Goal: Information Seeking & Learning: Learn about a topic

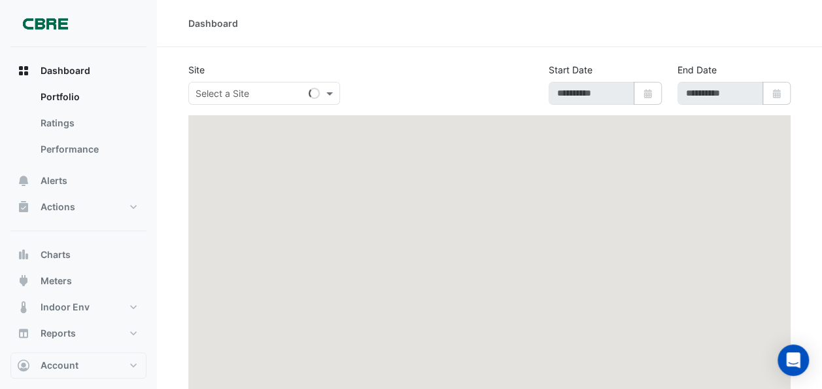
type input "**********"
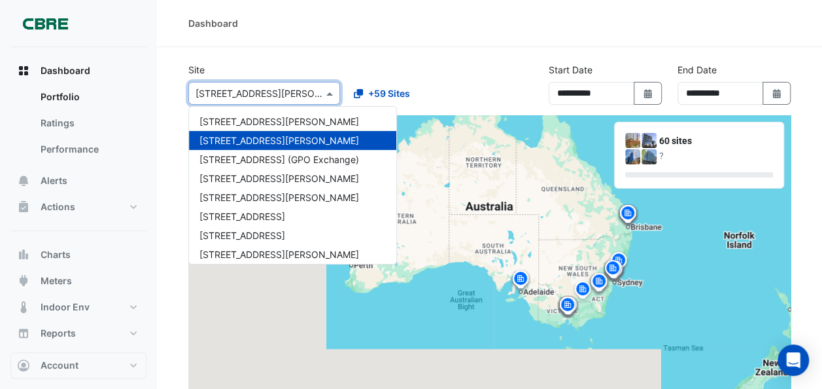
click at [327, 90] on span at bounding box center [331, 93] width 16 height 14
click at [225, 178] on span "[STREET_ADDRESS][PERSON_NAME]" at bounding box center [280, 178] width 160 height 11
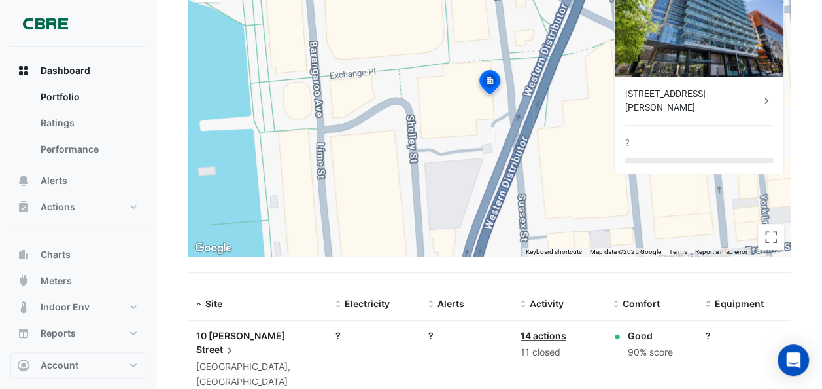
scroll to position [187, 0]
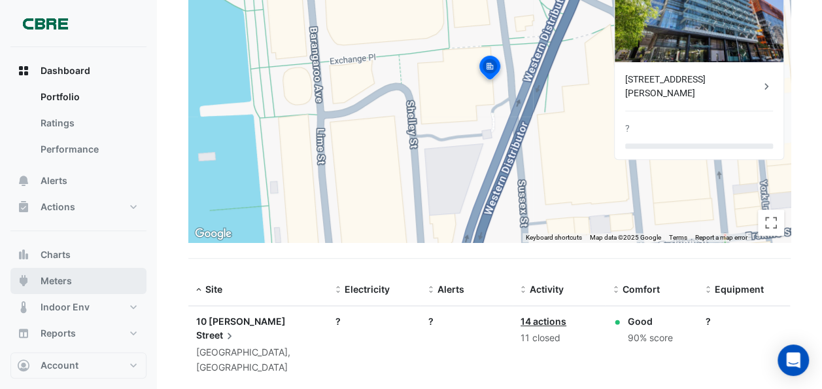
click at [60, 278] on span "Meters" at bounding box center [56, 280] width 31 height 13
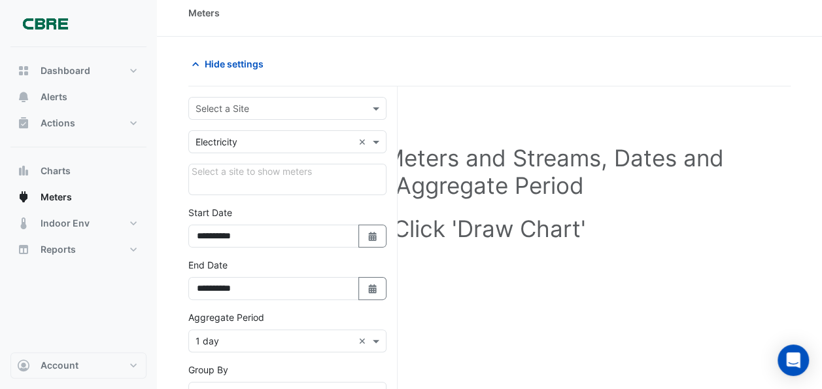
scroll to position [15, 0]
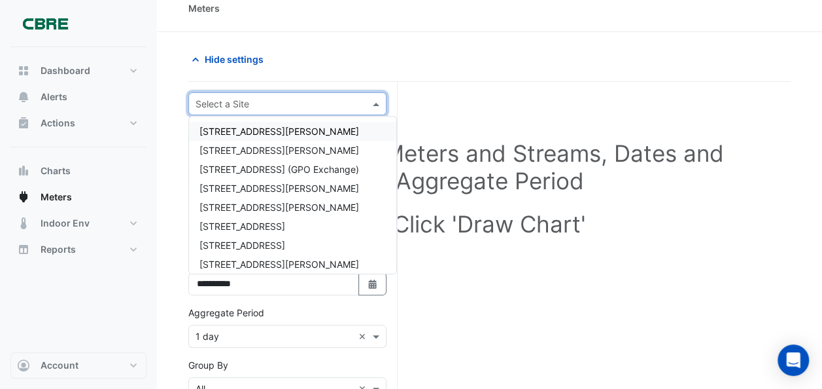
click at [376, 103] on span at bounding box center [378, 104] width 16 height 14
click at [220, 184] on span "[STREET_ADDRESS][PERSON_NAME]" at bounding box center [280, 188] width 160 height 11
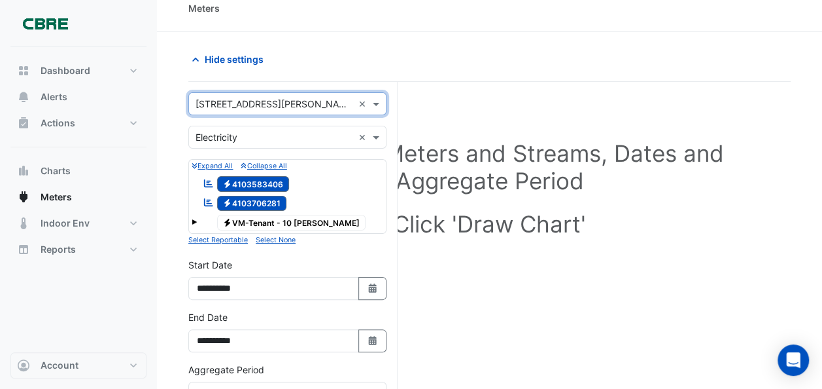
click at [194, 220] on span at bounding box center [194, 221] width 5 height 5
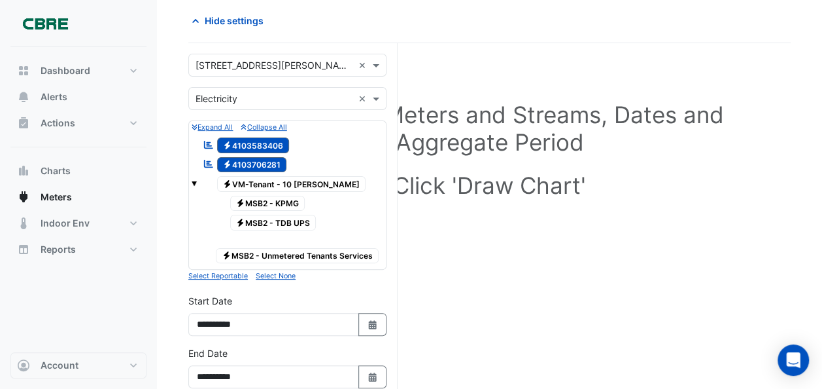
scroll to position [60, 0]
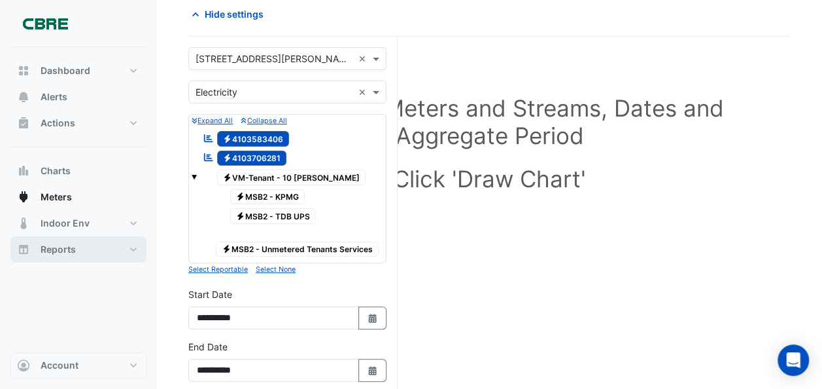
click at [65, 245] on span "Reports" at bounding box center [58, 249] width 35 height 13
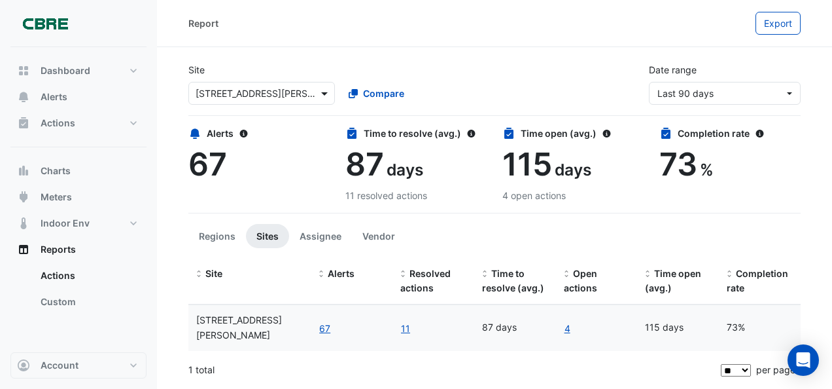
click at [324, 90] on span at bounding box center [326, 93] width 16 height 14
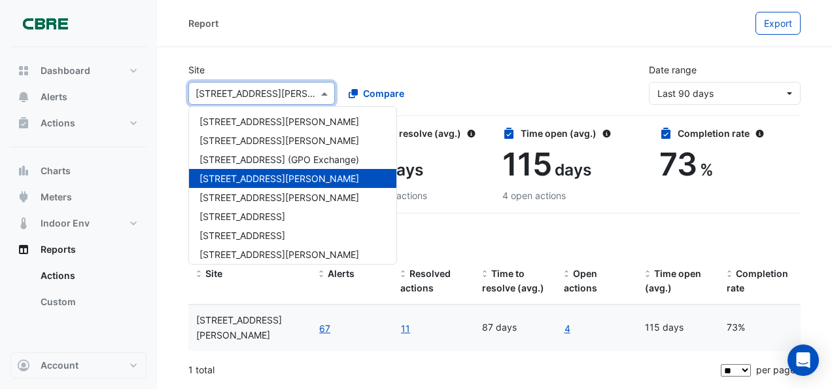
click at [407, 61] on div "Site Select a Site × [GEOGRAPHIC_DATA][PERSON_NAME] [GEOGRAPHIC_DATA][PERSON_NA…" at bounding box center [495, 78] width 628 height 52
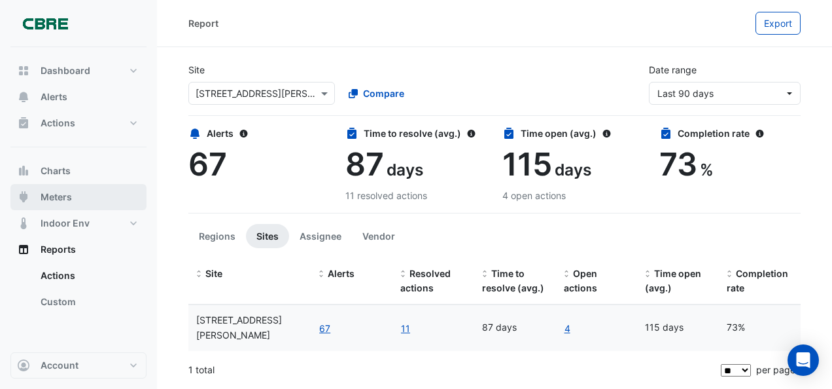
click at [47, 191] on span "Meters" at bounding box center [56, 196] width 31 height 13
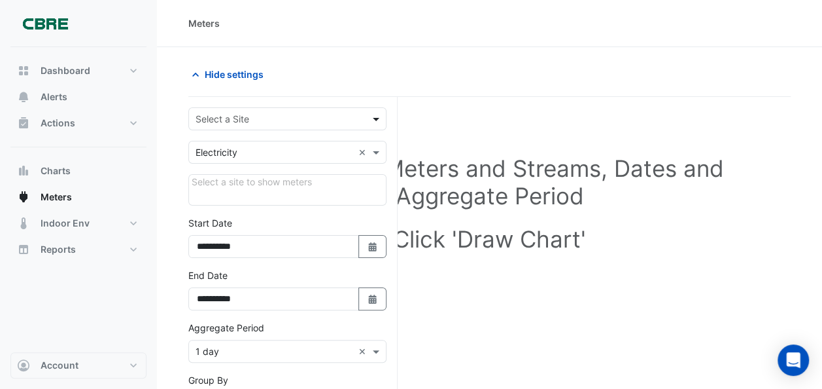
click at [378, 115] on span at bounding box center [378, 119] width 16 height 14
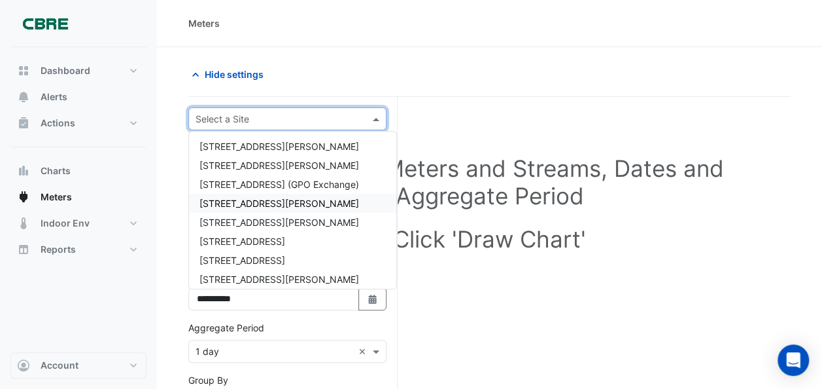
click at [221, 201] on span "[STREET_ADDRESS][PERSON_NAME]" at bounding box center [280, 203] width 160 height 11
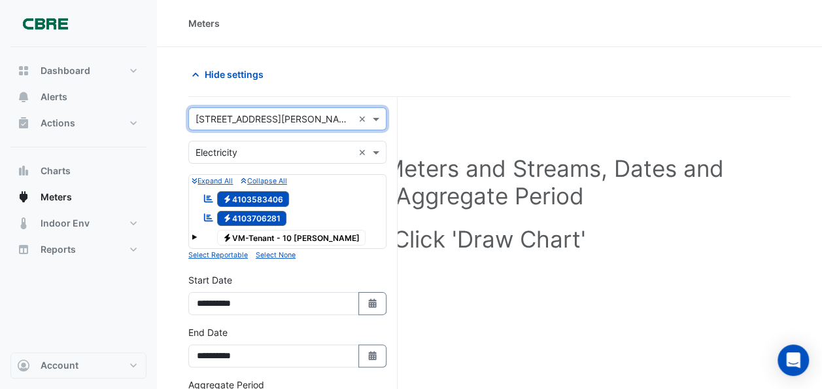
click at [255, 194] on span "Electricity 4103583406" at bounding box center [253, 199] width 73 height 16
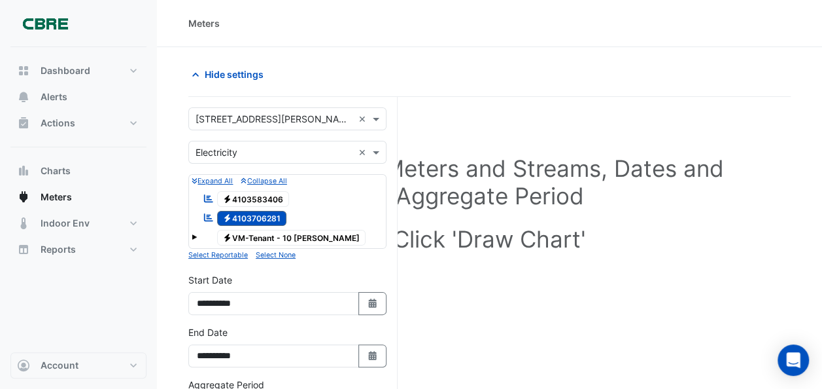
click at [243, 194] on span "Electricity 4103583406" at bounding box center [253, 199] width 73 height 16
click at [206, 194] on icon "Reportable" at bounding box center [209, 198] width 12 height 9
click at [245, 195] on span "Electricity 4103583406" at bounding box center [253, 199] width 73 height 16
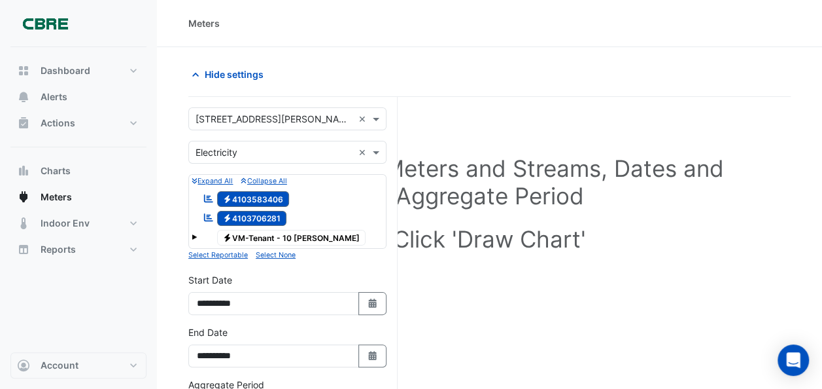
click at [253, 212] on span "Electricity 4103706281" at bounding box center [252, 219] width 70 height 16
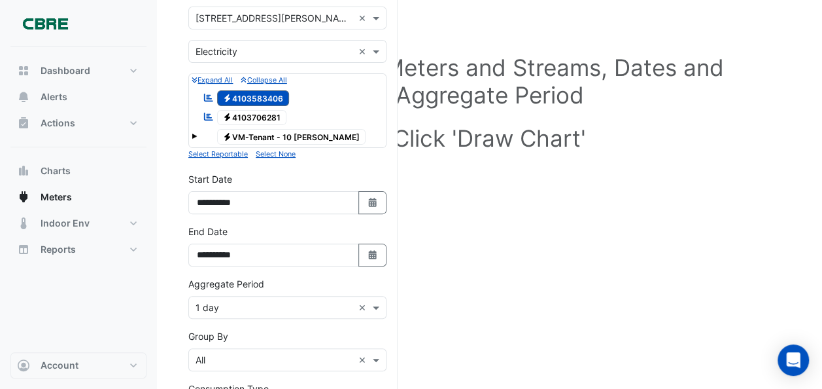
scroll to position [116, 0]
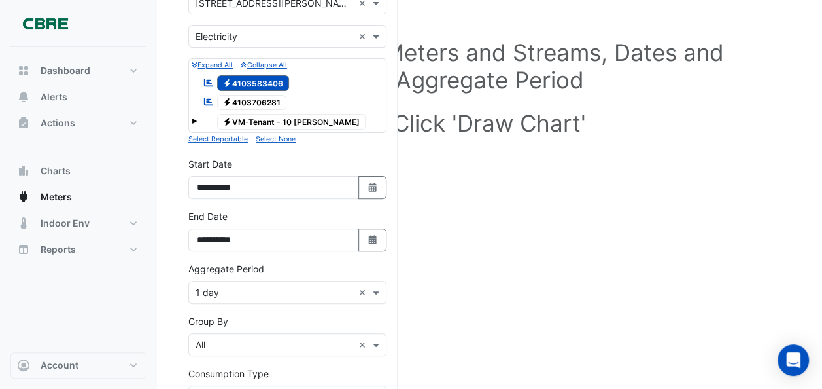
click at [211, 135] on small "Select Reportable" at bounding box center [218, 139] width 60 height 9
click at [211, 98] on icon "Reportable" at bounding box center [209, 101] width 12 height 9
click at [366, 179] on button "Select Date" at bounding box center [373, 187] width 29 height 23
select select "*"
select select "****"
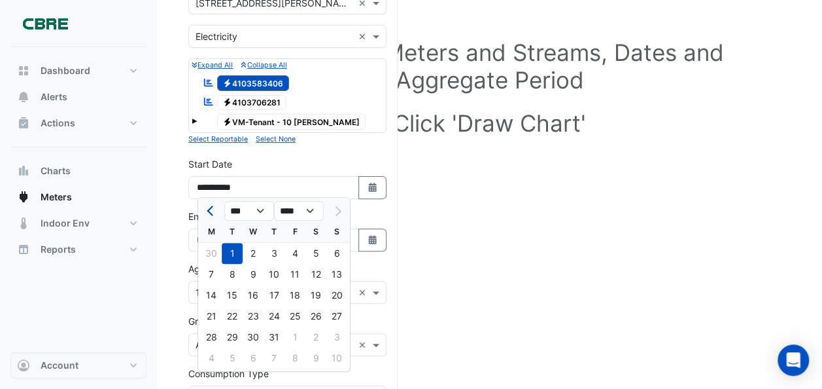
click at [211, 208] on span "Previous month" at bounding box center [212, 211] width 10 height 10
select select "*"
click at [309, 207] on select "**** **** **** **** **** **** **** **** **** **** ****" at bounding box center [299, 211] width 50 height 20
select select "****"
click at [274, 201] on select "**** **** **** **** **** **** **** **** **** **** ****" at bounding box center [299, 211] width 50 height 20
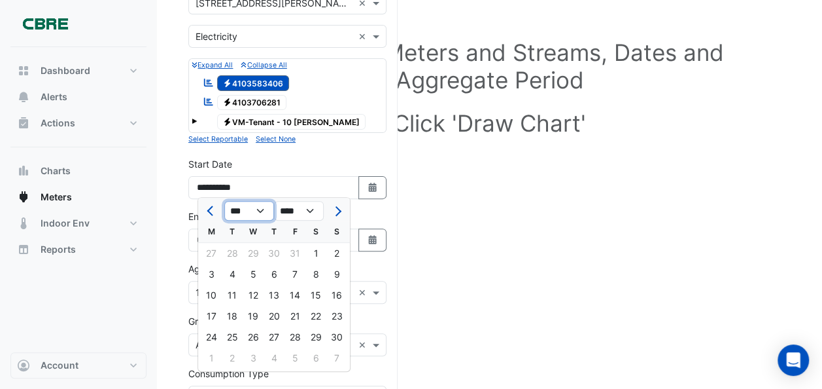
click at [258, 207] on select "*** *** *** *** *** *** *** *** *** *** *** ***" at bounding box center [249, 211] width 50 height 20
select select "*"
click at [224, 201] on select "*** *** *** *** *** *** *** *** *** *** *** ***" at bounding box center [249, 211] width 50 height 20
click at [209, 250] on div "1" at bounding box center [211, 253] width 21 height 21
type input "**********"
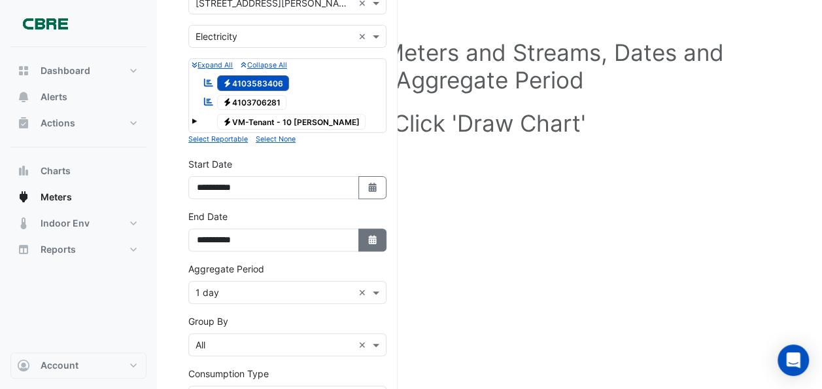
click at [377, 237] on icon "Select Date" at bounding box center [373, 239] width 12 height 9
select select "*"
select select "****"
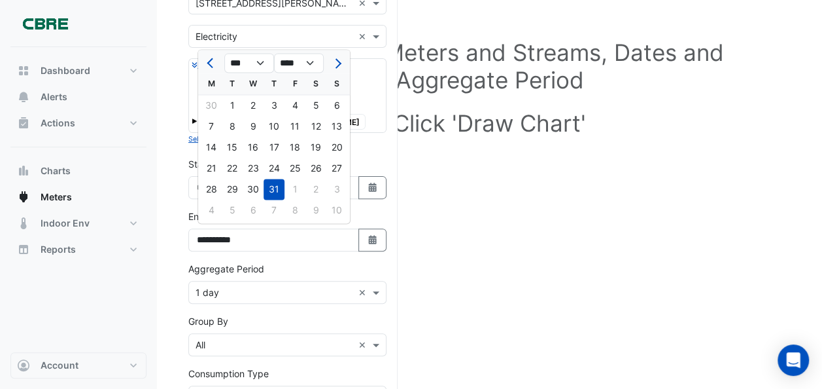
click at [468, 239] on div "Select Site, Meters and Streams, Dates and Aggregate Period Click 'Draw Chart'" at bounding box center [489, 281] width 603 height 569
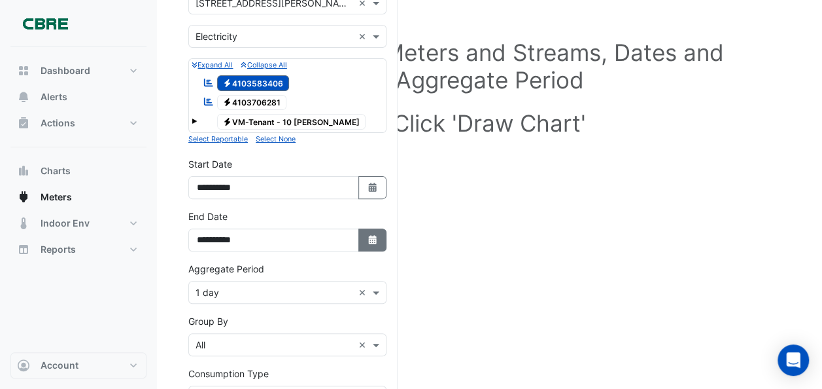
click at [374, 239] on icon "button" at bounding box center [372, 239] width 8 height 9
select select "*"
select select "****"
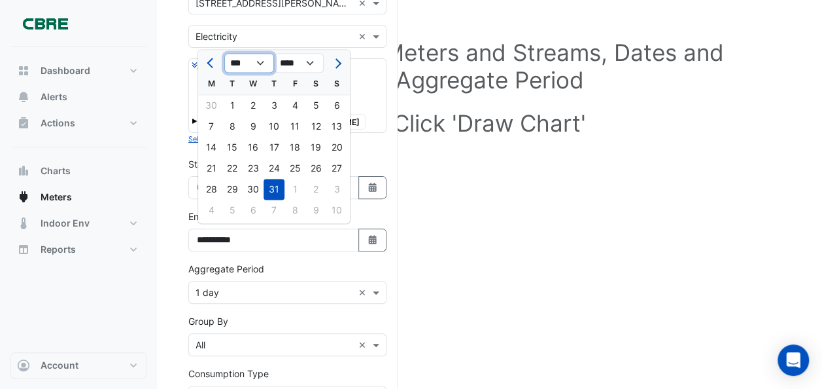
click at [260, 60] on select "*** *** *** *** *** *** *** *** *** *** *** ***" at bounding box center [249, 64] width 50 height 20
select select "*"
click at [224, 54] on select "*** *** *** *** *** *** *** *** *** *** *** ***" at bounding box center [249, 64] width 50 height 20
click at [207, 204] on div "30" at bounding box center [211, 210] width 21 height 21
type input "**********"
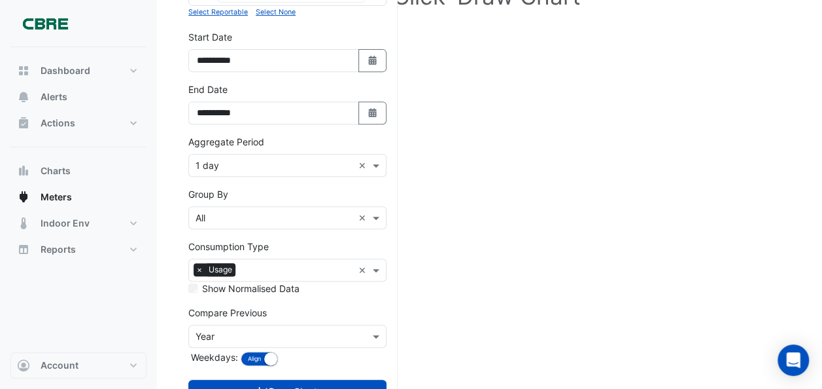
scroll to position [245, 0]
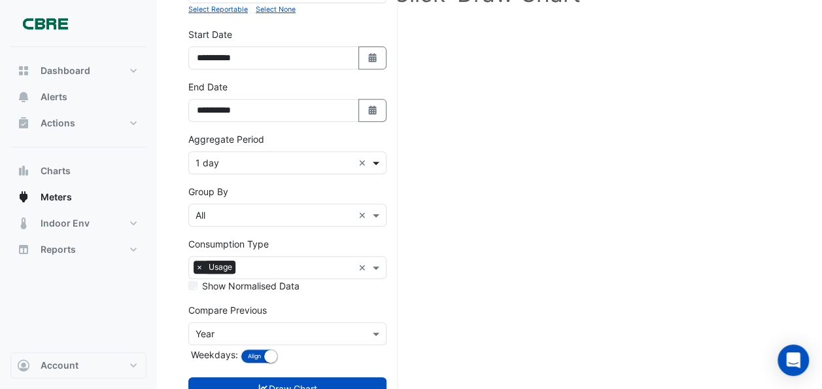
click at [377, 157] on span at bounding box center [378, 163] width 16 height 14
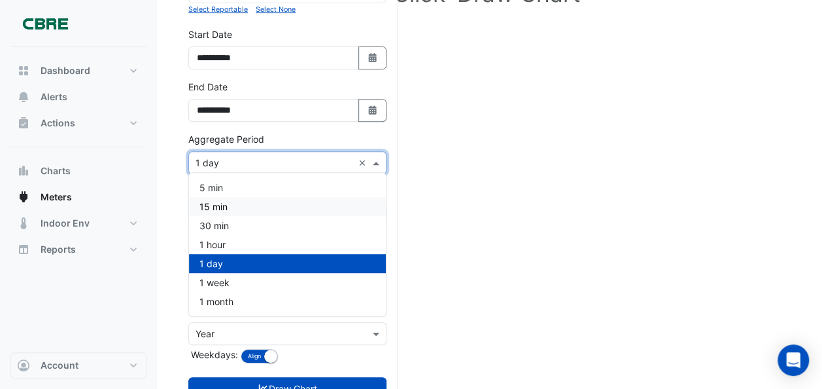
click at [220, 202] on span "15 min" at bounding box center [214, 206] width 28 height 11
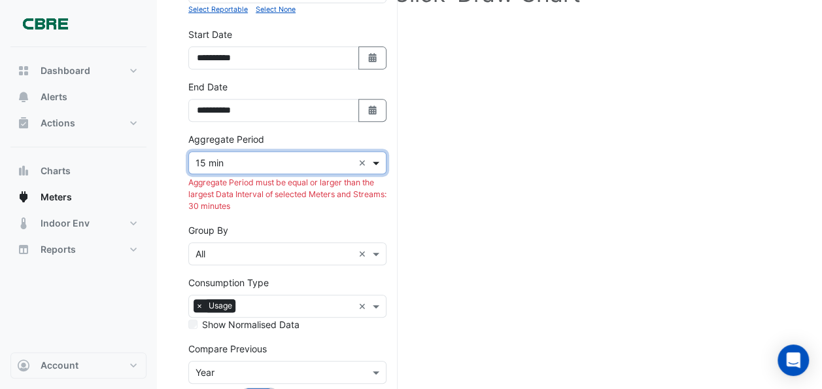
click at [380, 158] on span at bounding box center [378, 163] width 16 height 14
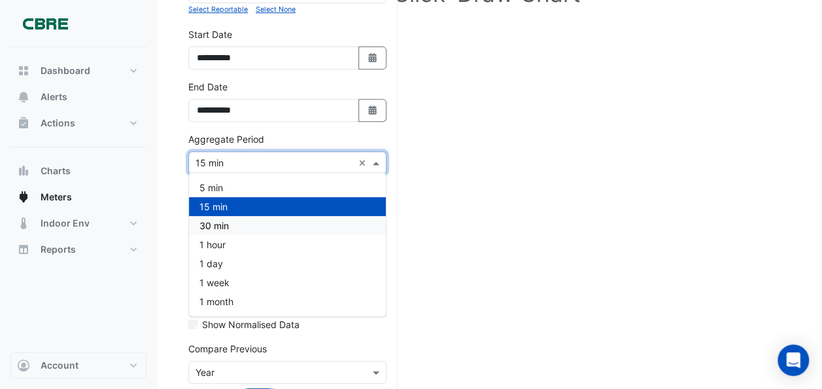
click at [220, 225] on span "30 min" at bounding box center [214, 225] width 29 height 11
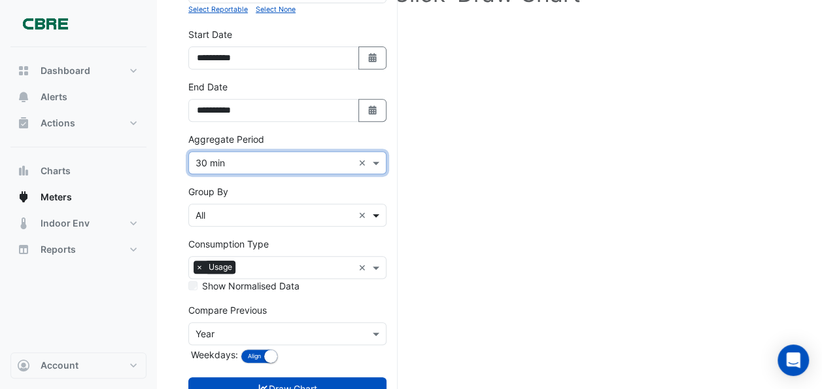
click at [377, 208] on span at bounding box center [378, 215] width 16 height 14
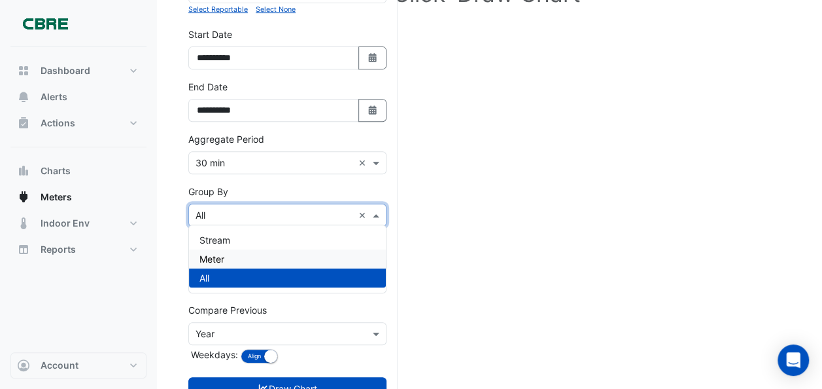
click at [220, 254] on span "Meter" at bounding box center [212, 258] width 25 height 11
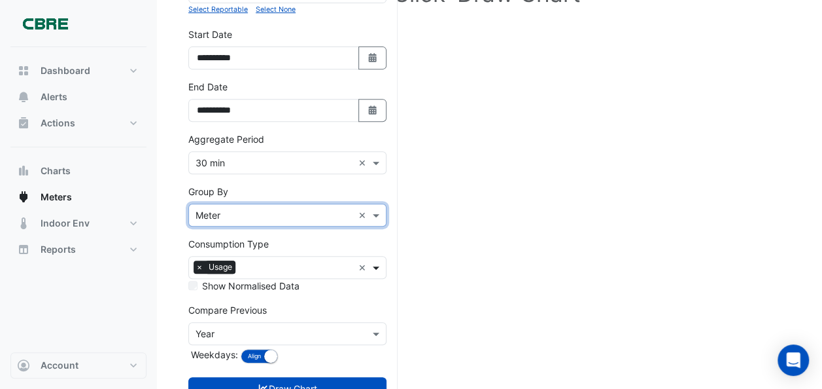
click at [374, 261] on span at bounding box center [378, 267] width 16 height 14
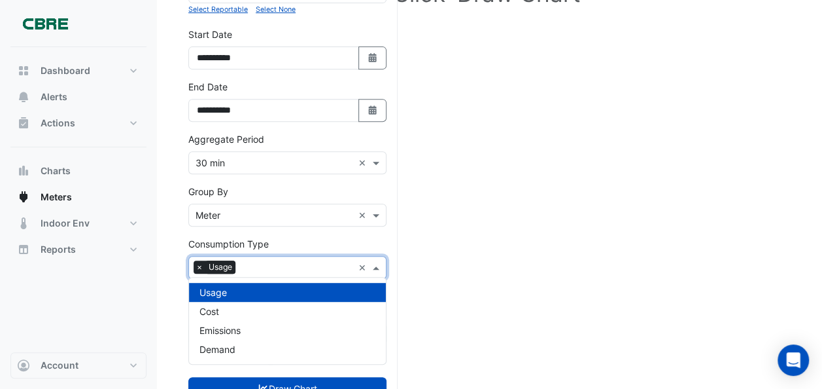
click at [479, 250] on div "Select Site, Meters and Streams, Dates and Aggregate Period Click 'Draw Chart'" at bounding box center [489, 151] width 603 height 569
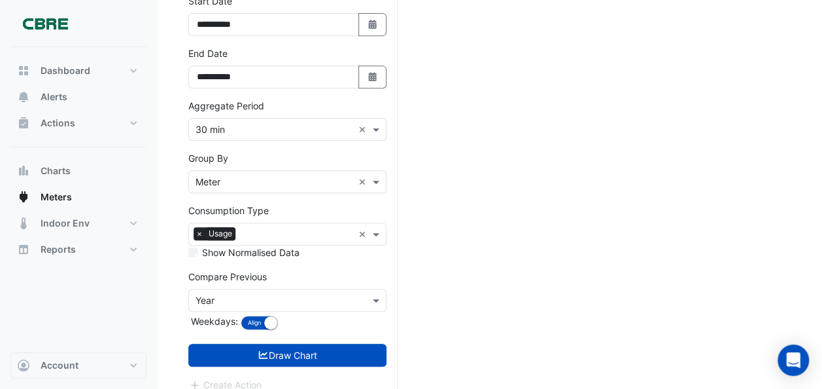
scroll to position [288, 0]
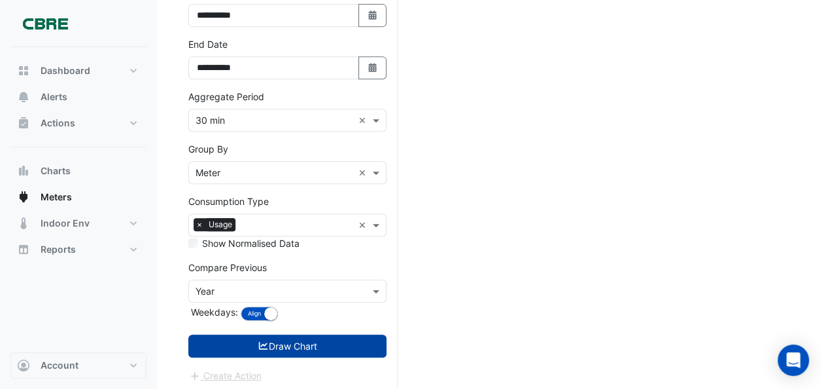
click at [289, 339] on button "Draw Chart" at bounding box center [287, 345] width 198 height 23
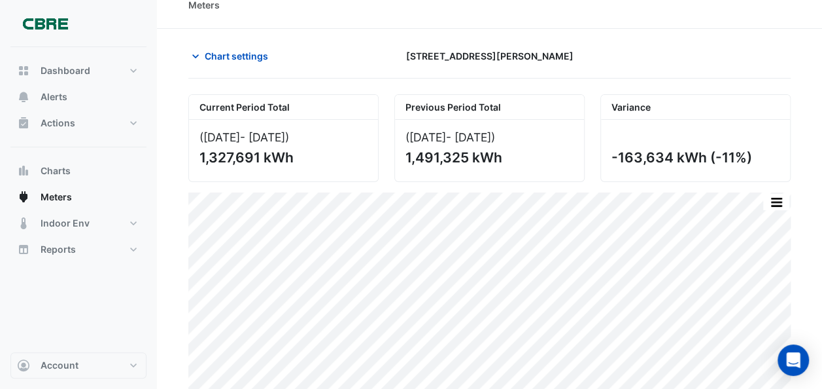
scroll to position [56, 0]
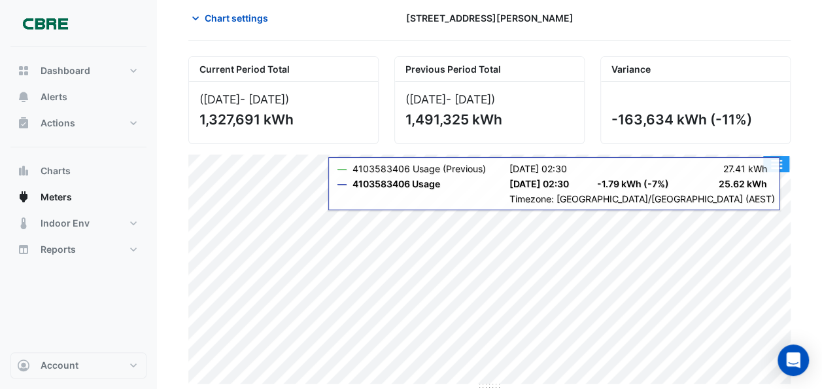
click at [775, 161] on button "button" at bounding box center [776, 164] width 26 height 16
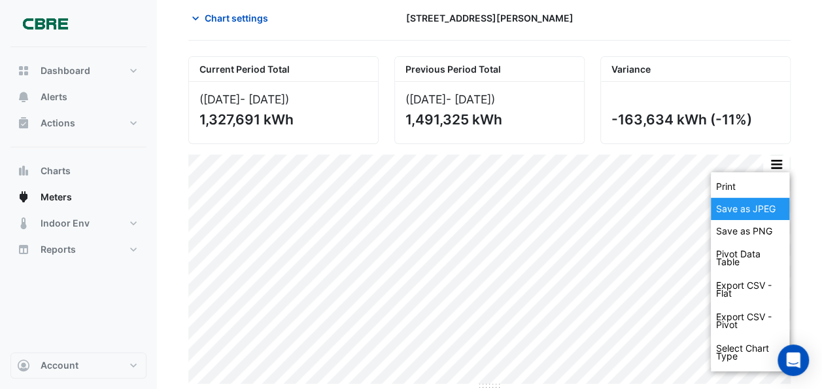
click at [748, 206] on div "Save as JPEG" at bounding box center [750, 209] width 79 height 22
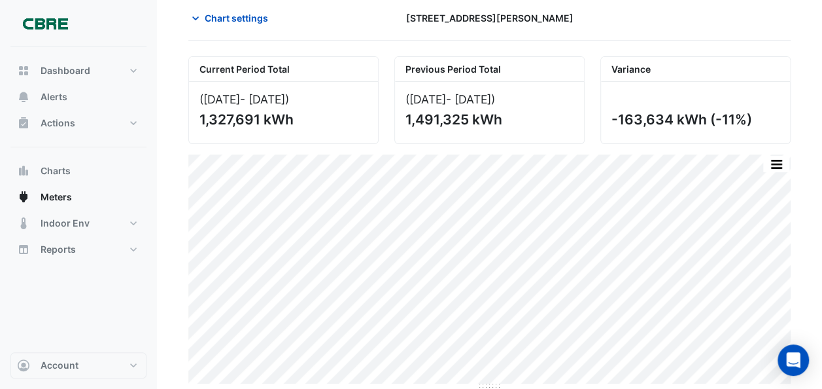
click at [780, 18] on div at bounding box center [696, 18] width 206 height 23
click at [773, 162] on button "button" at bounding box center [776, 164] width 26 height 16
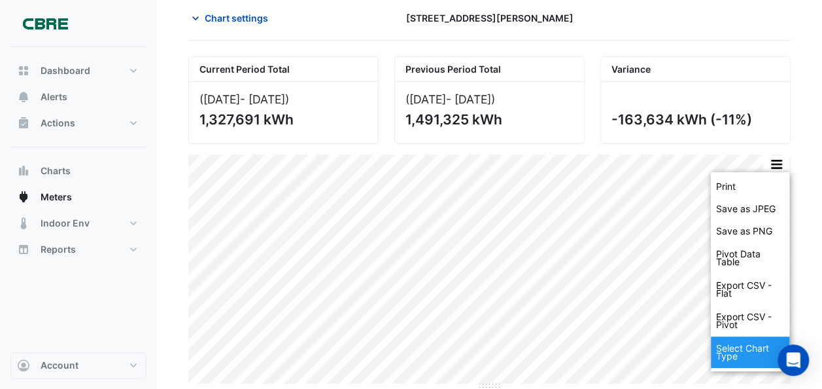
click at [740, 353] on div "Select Chart Type" at bounding box center [750, 351] width 79 height 31
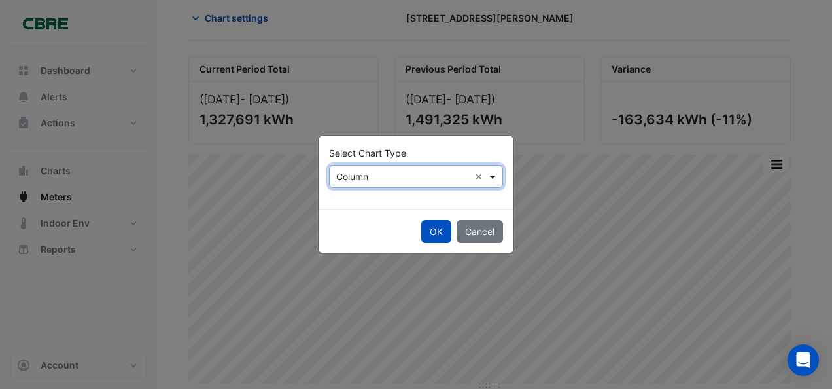
click at [492, 177] on span at bounding box center [494, 176] width 16 height 14
click at [805, 48] on ngb-modal-window "Select Chart Type Select Chart Type × Column × Line Column Stacked OK Cancel" at bounding box center [416, 194] width 832 height 389
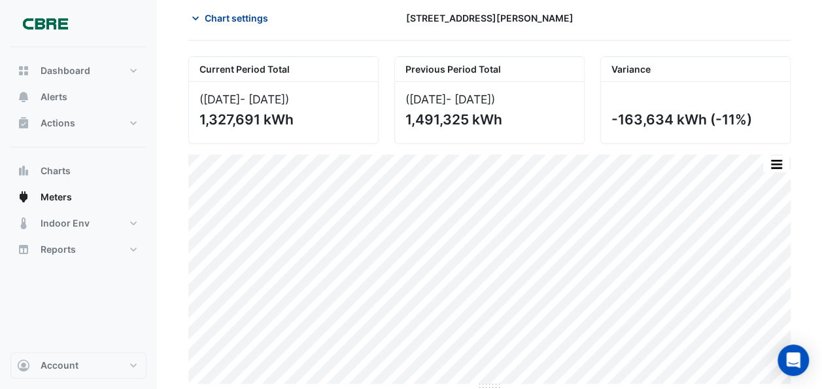
click at [192, 15] on icon "button" at bounding box center [195, 18] width 13 height 13
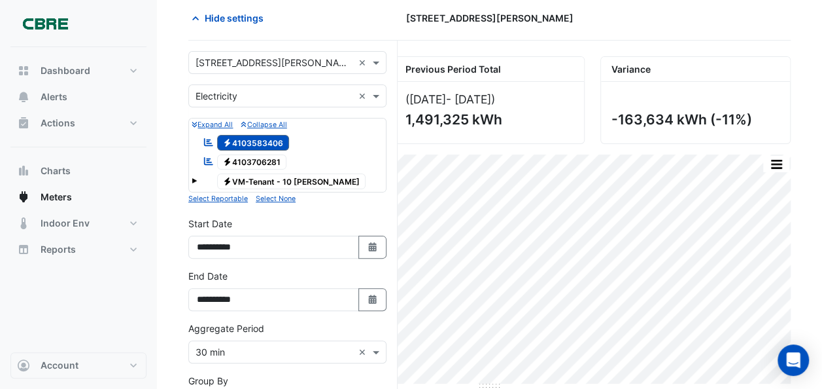
click at [215, 195] on small "Select Reportable" at bounding box center [218, 198] width 60 height 9
click at [209, 159] on icon at bounding box center [208, 161] width 9 height 8
click at [593, 10] on div at bounding box center [696, 18] width 206 height 23
click at [194, 19] on icon "button" at bounding box center [195, 18] width 13 height 13
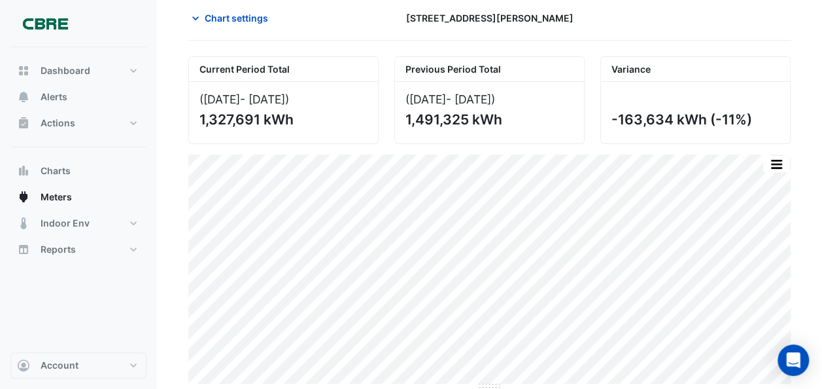
scroll to position [0, 0]
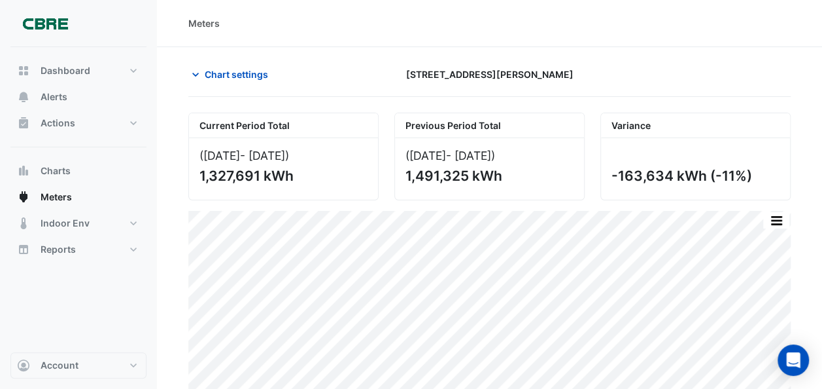
drag, startPoint x: 687, startPoint y: 71, endPoint x: 621, endPoint y: 27, distance: 79.3
click at [621, 27] on div "Meters" at bounding box center [489, 23] width 603 height 14
click at [779, 217] on button "button" at bounding box center [776, 220] width 26 height 16
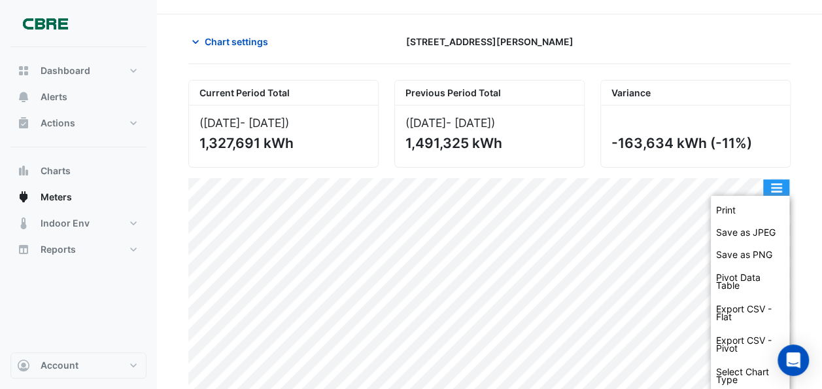
scroll to position [37, 0]
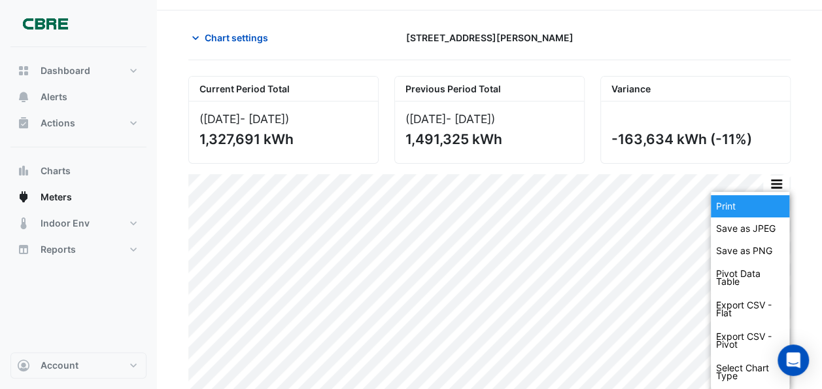
click at [742, 200] on div "Print" at bounding box center [750, 206] width 79 height 22
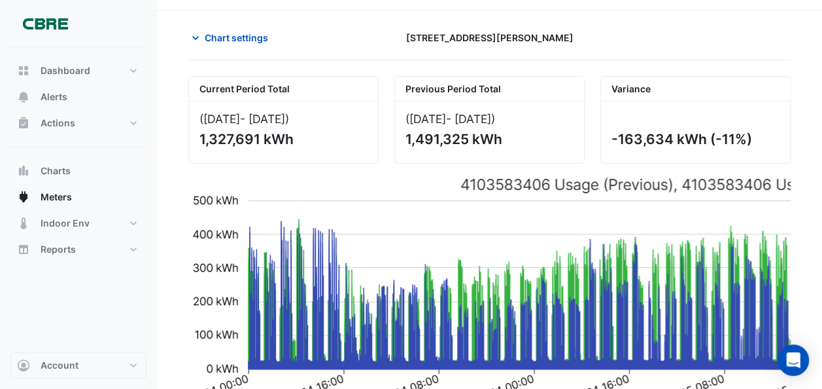
scroll to position [0, 0]
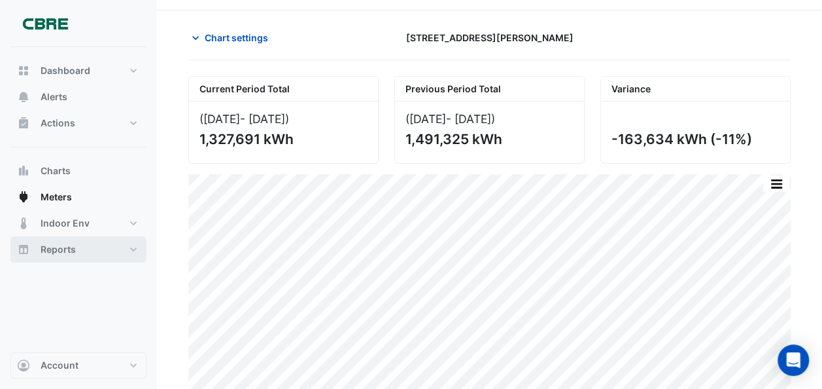
click at [129, 249] on button "Reports" at bounding box center [78, 249] width 136 height 26
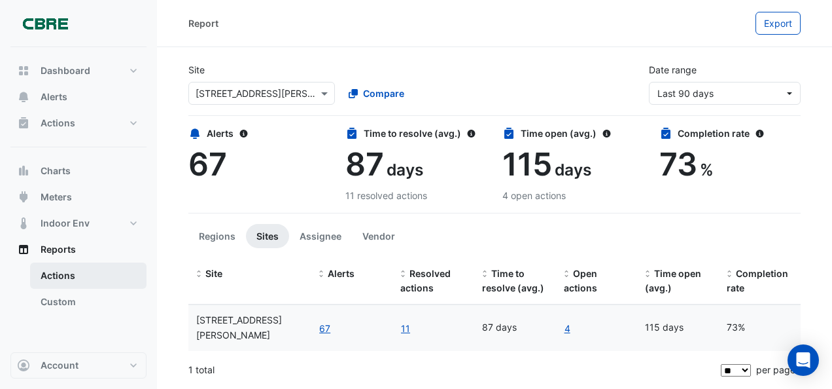
click at [58, 272] on link "Actions" at bounding box center [88, 275] width 116 height 26
click at [67, 298] on link "Custom" at bounding box center [88, 302] width 116 height 26
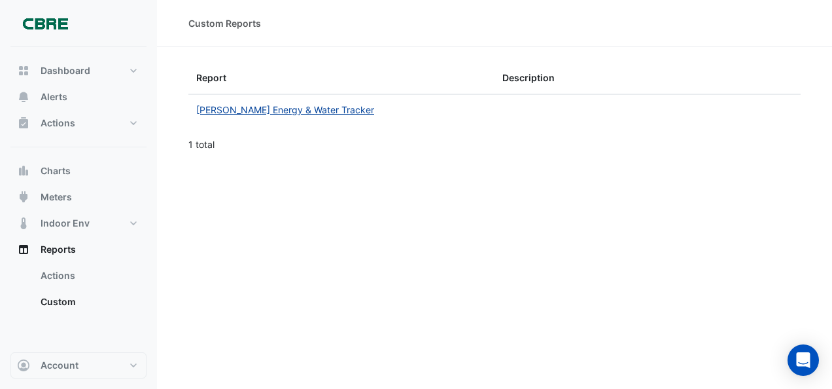
click at [227, 106] on link "[PERSON_NAME] Energy & Water Tracker" at bounding box center [285, 109] width 178 height 11
click at [48, 198] on span "Meters" at bounding box center [56, 196] width 31 height 13
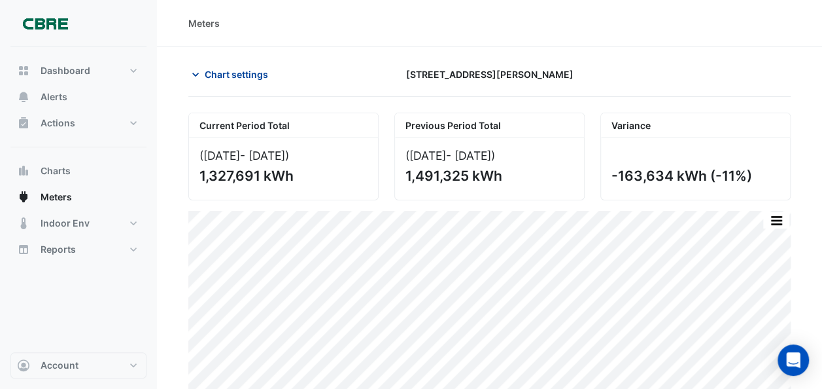
click at [195, 75] on icon "button" at bounding box center [195, 75] width 7 height 4
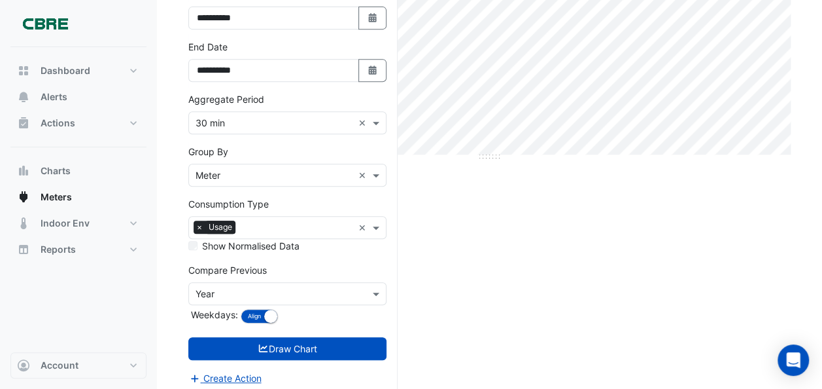
scroll to position [288, 0]
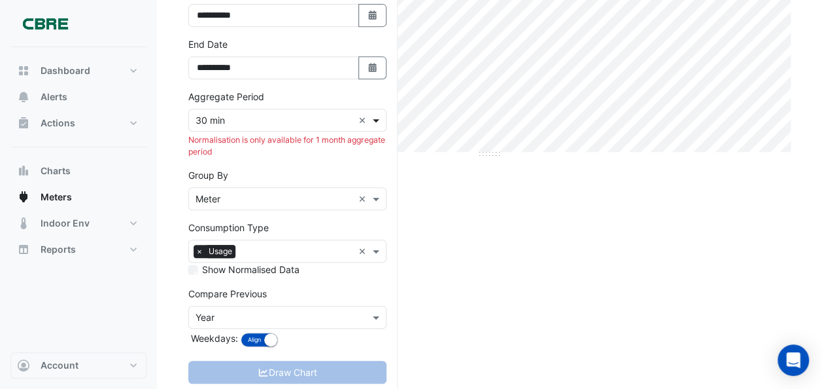
click at [378, 115] on span at bounding box center [378, 120] width 16 height 14
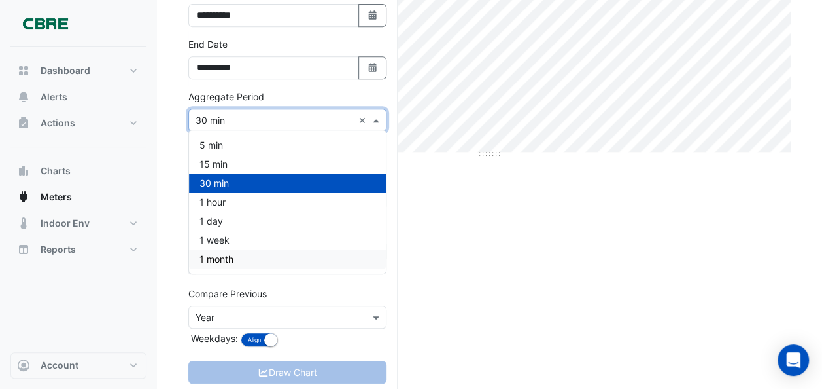
click at [217, 255] on span "1 month" at bounding box center [217, 258] width 34 height 11
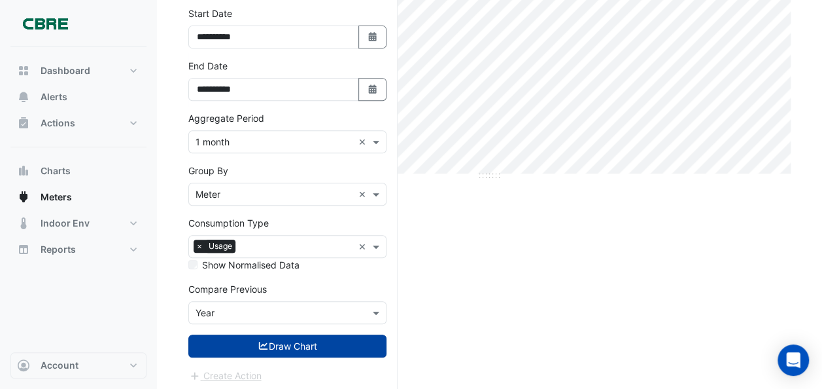
click at [282, 340] on button "Draw Chart" at bounding box center [287, 345] width 198 height 23
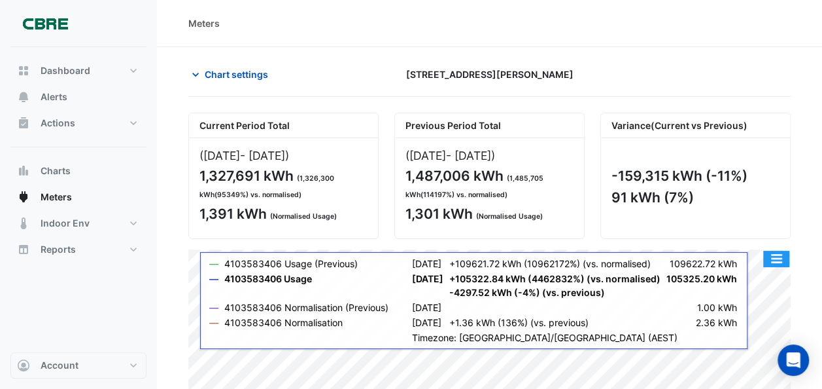
click at [779, 258] on button "button" at bounding box center [776, 259] width 26 height 16
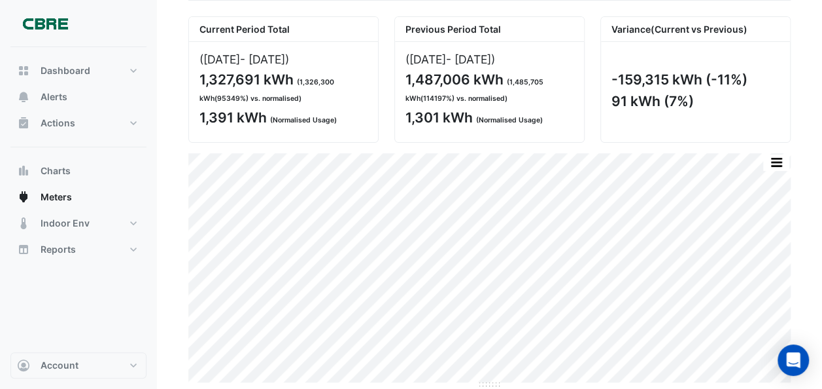
scroll to position [94, 0]
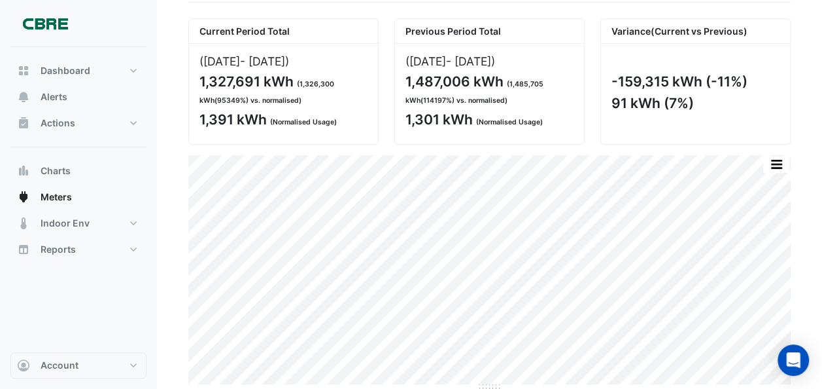
click at [809, 56] on section "Chart settings [STREET_ADDRESS][PERSON_NAME] Current Period Total ([DATE] [DATE…" at bounding box center [489, 172] width 665 height 438
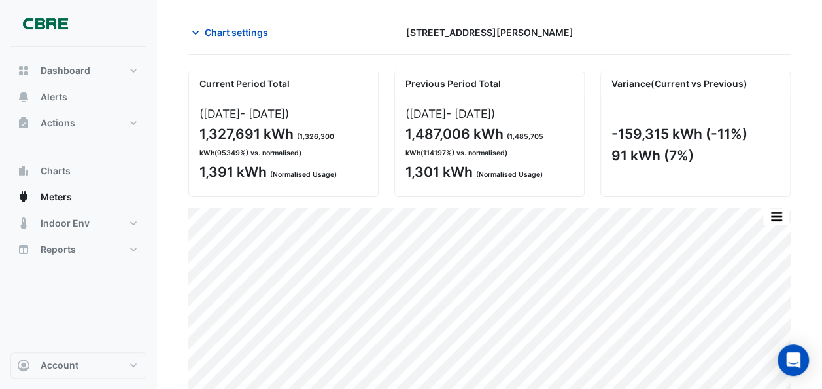
scroll to position [0, 0]
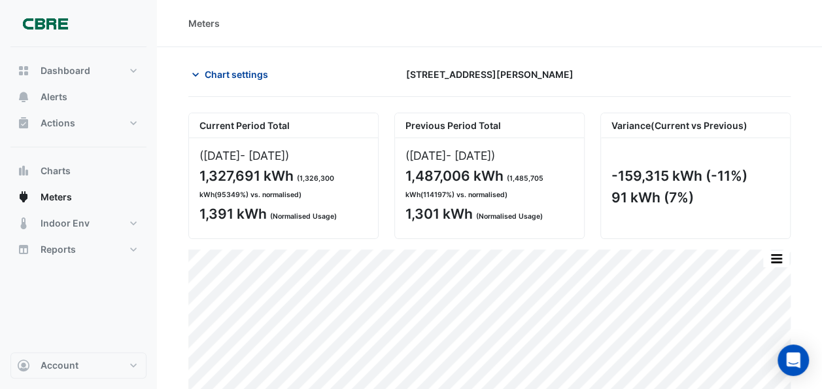
click at [194, 73] on icon "button" at bounding box center [195, 75] width 7 height 4
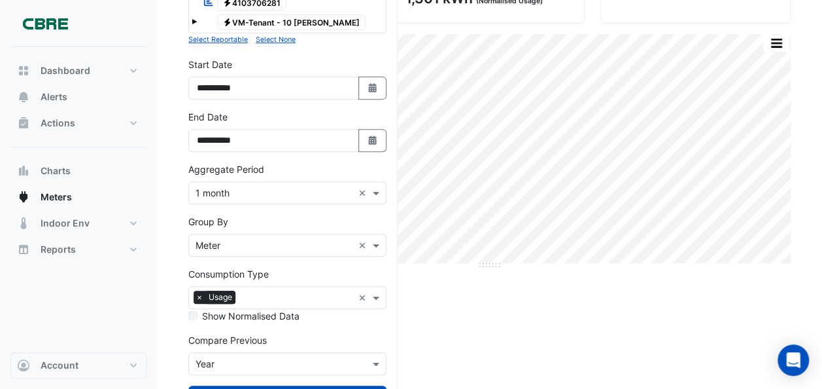
scroll to position [216, 0]
click at [377, 186] on span at bounding box center [378, 192] width 16 height 14
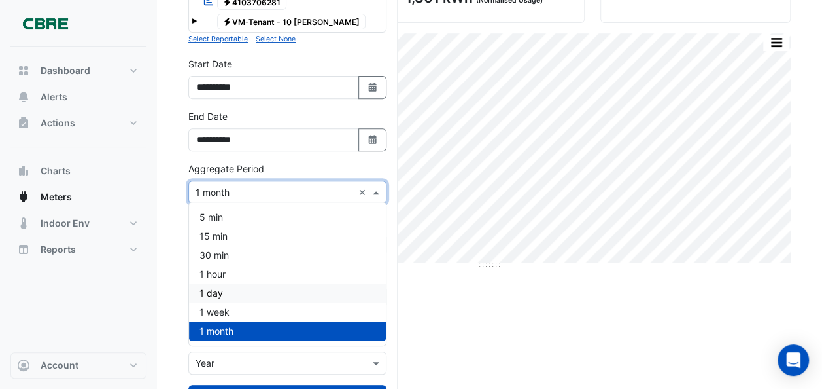
click at [217, 288] on span "1 day" at bounding box center [212, 292] width 24 height 11
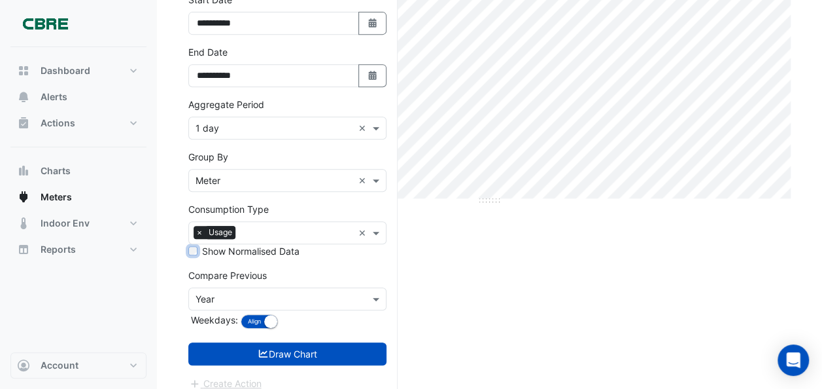
scroll to position [288, 0]
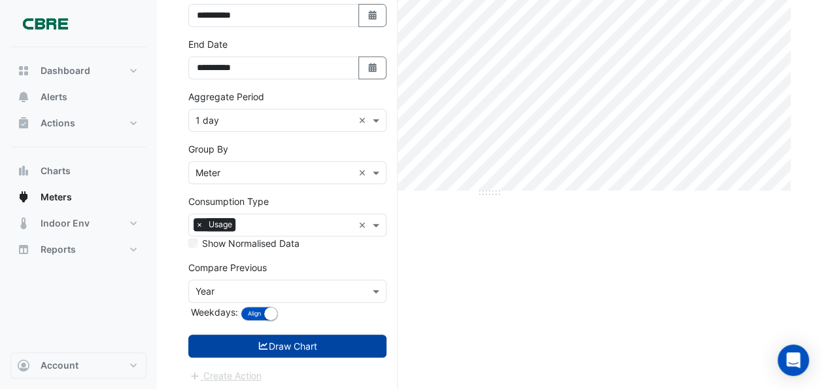
click at [278, 336] on button "Draw Chart" at bounding box center [287, 345] width 198 height 23
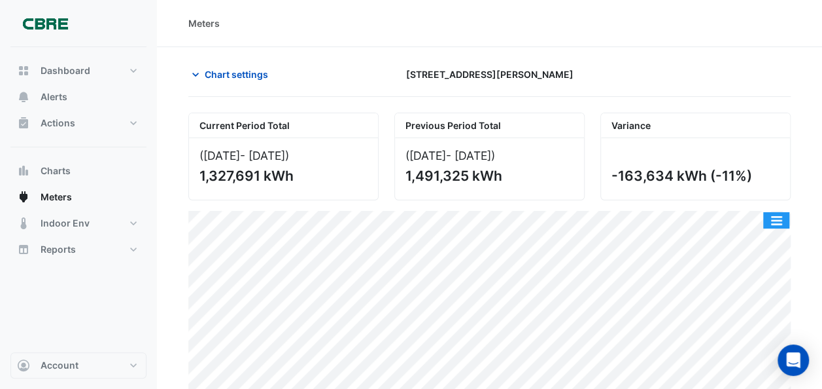
click at [775, 218] on button "button" at bounding box center [776, 220] width 26 height 16
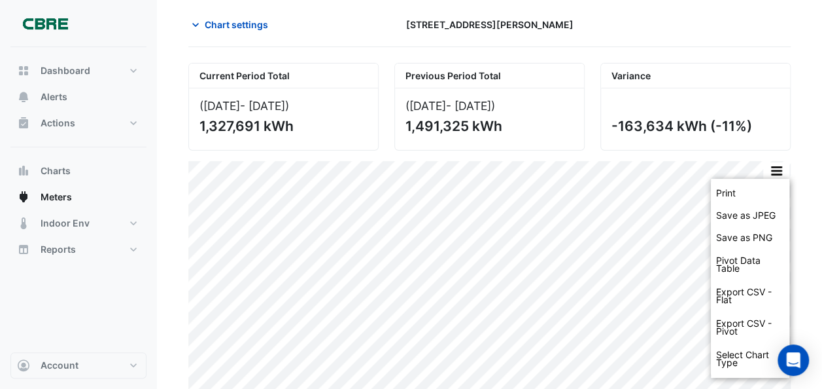
scroll to position [56, 0]
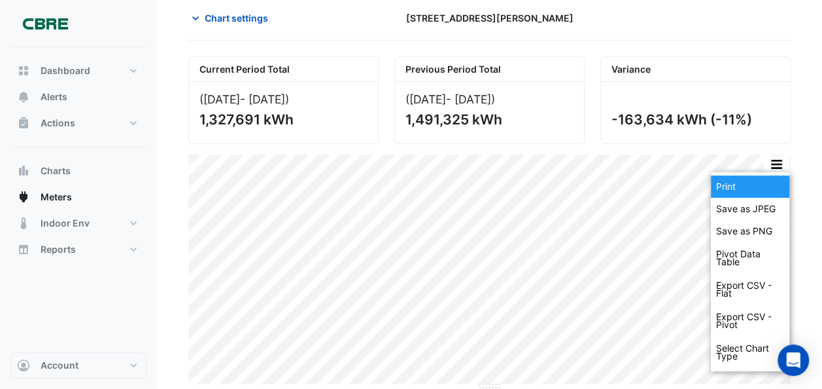
click at [733, 183] on div "Print" at bounding box center [750, 186] width 79 height 22
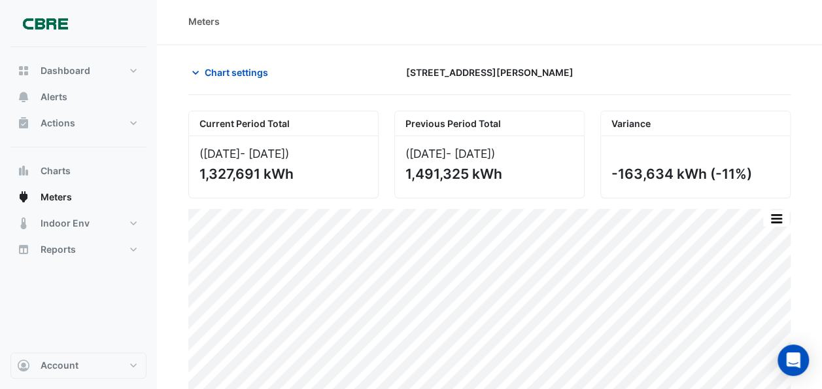
scroll to position [0, 0]
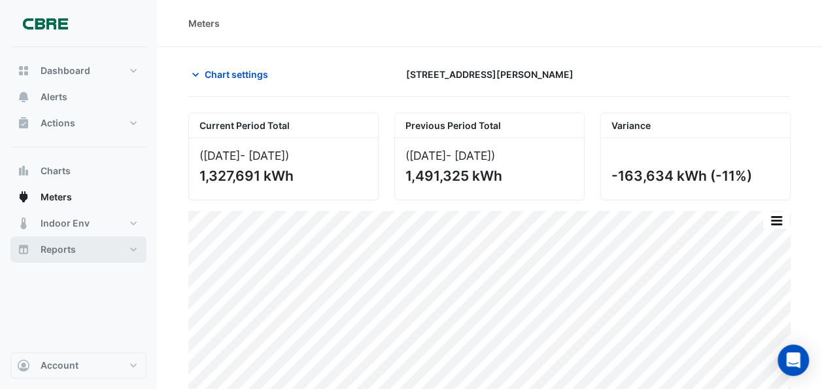
click at [76, 248] on button "Reports" at bounding box center [78, 249] width 136 height 26
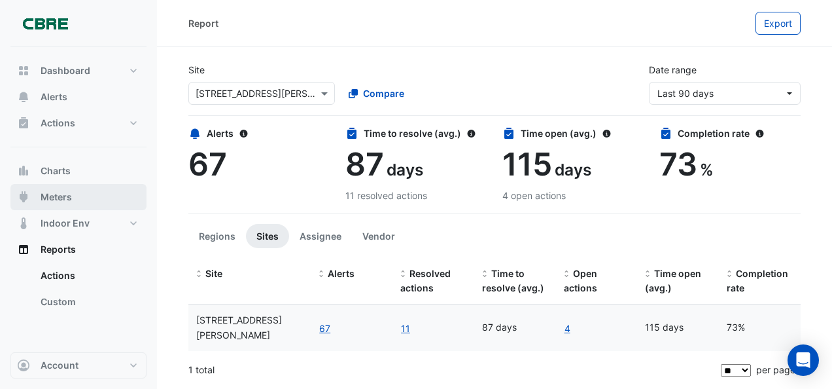
click at [52, 196] on span "Meters" at bounding box center [56, 196] width 31 height 13
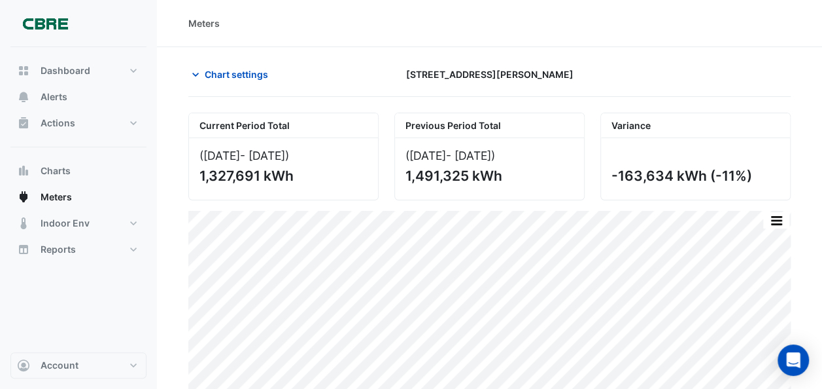
drag, startPoint x: 638, startPoint y: 63, endPoint x: 670, endPoint y: 32, distance: 44.9
click at [670, 33] on div "Meters" at bounding box center [489, 23] width 665 height 47
